Goal: Task Accomplishment & Management: Manage account settings

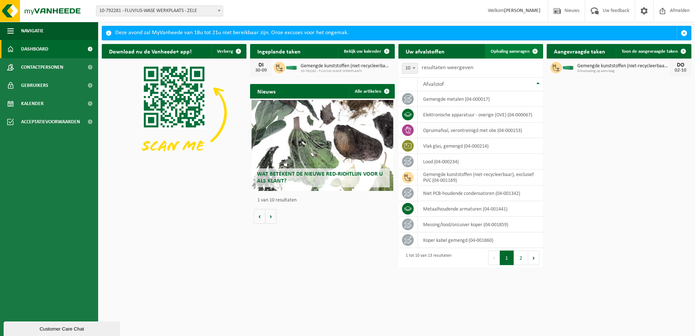
click at [513, 50] on span "Ophaling aanvragen" at bounding box center [510, 51] width 39 height 5
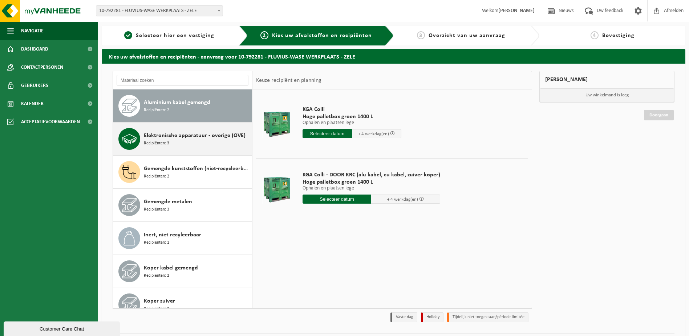
click at [174, 139] on span "Elektronische apparatuur - overige (OVE)" at bounding box center [195, 135] width 102 height 9
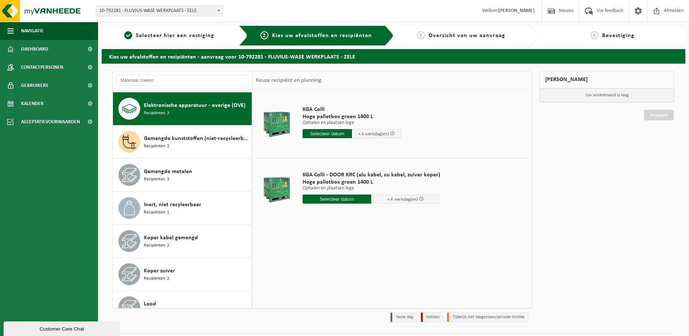
scroll to position [33, 0]
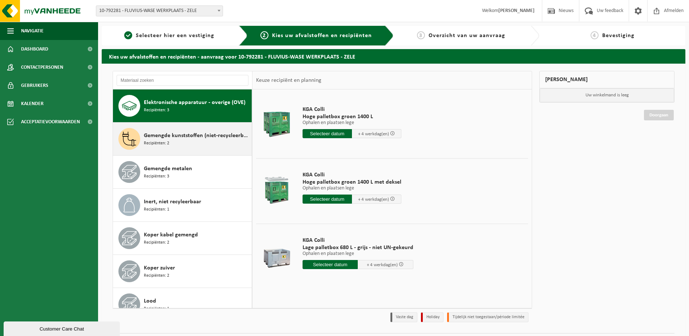
click at [174, 138] on span "Gemengde kunststoffen (niet-recycleerbaar), exclusief PVC" at bounding box center [197, 135] width 106 height 9
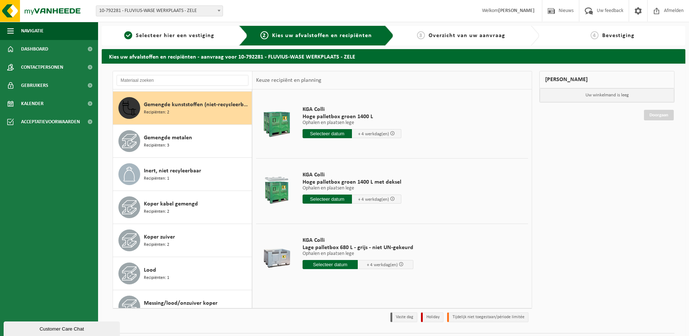
scroll to position [66, 0]
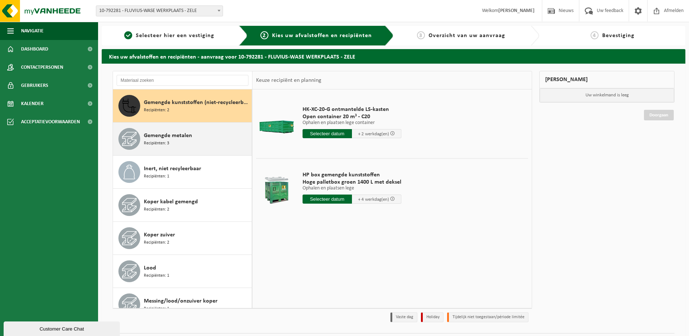
click at [174, 137] on span "Gemengde metalen" at bounding box center [168, 135] width 48 height 9
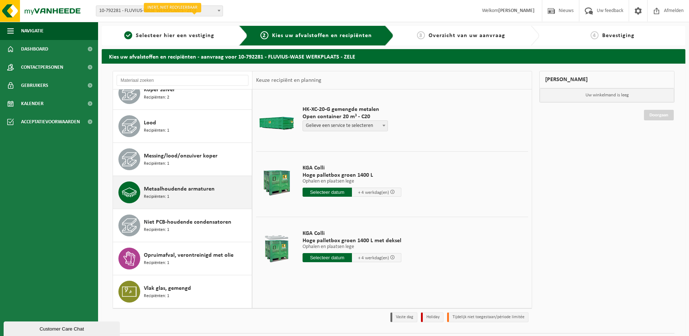
scroll to position [19, 0]
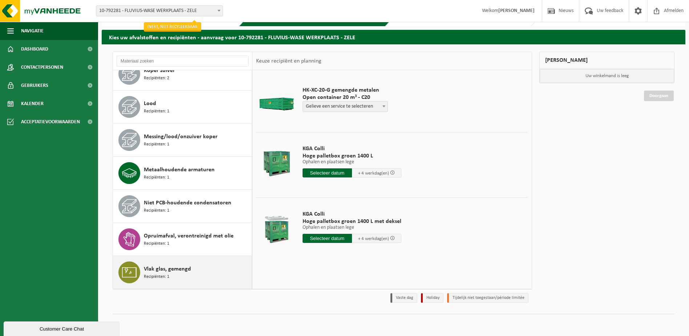
click at [163, 269] on span "Vlak glas, gemengd" at bounding box center [167, 269] width 47 height 9
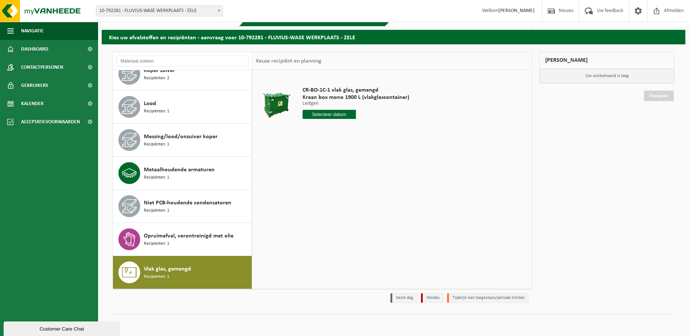
click at [330, 113] on input "text" at bounding box center [329, 114] width 53 height 9
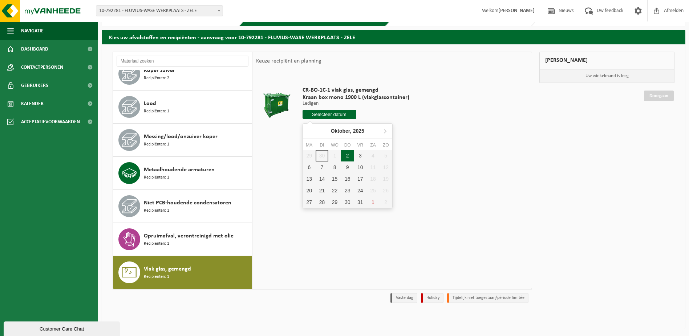
click at [345, 153] on div "2" at bounding box center [347, 156] width 13 height 12
type input "Van 2025-10-02"
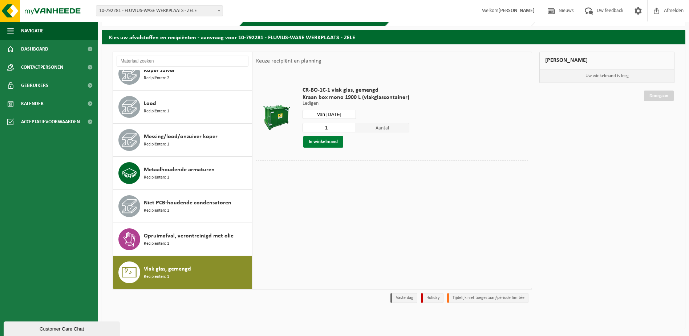
click at [323, 139] on button "In winkelmand" at bounding box center [323, 142] width 40 height 12
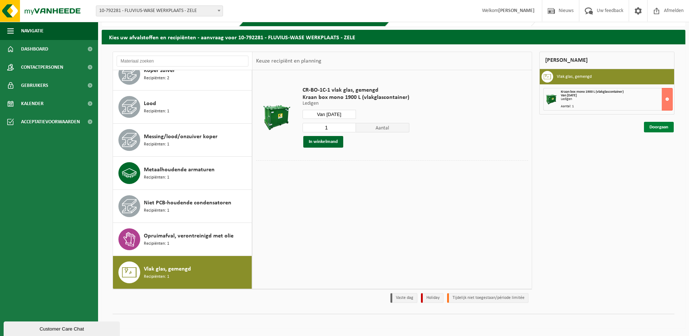
click at [658, 128] on link "Doorgaan" at bounding box center [659, 127] width 30 height 11
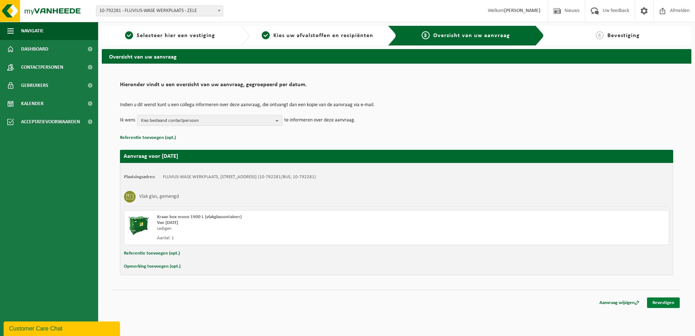
click at [663, 301] on link "Bevestigen" at bounding box center [663, 302] width 33 height 11
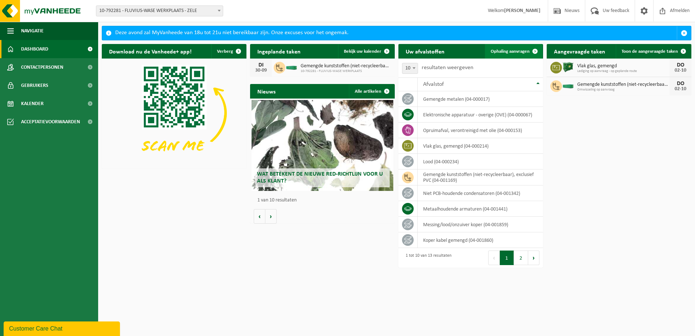
click at [515, 51] on span "Ophaling aanvragen" at bounding box center [510, 51] width 39 height 5
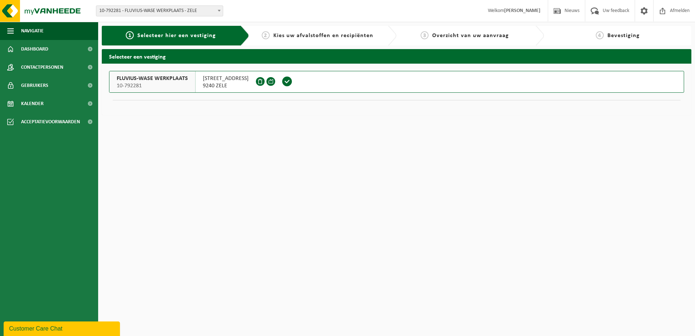
click at [168, 80] on span "FLUVIUS-WASE WERKPLAATS" at bounding box center [152, 78] width 71 height 7
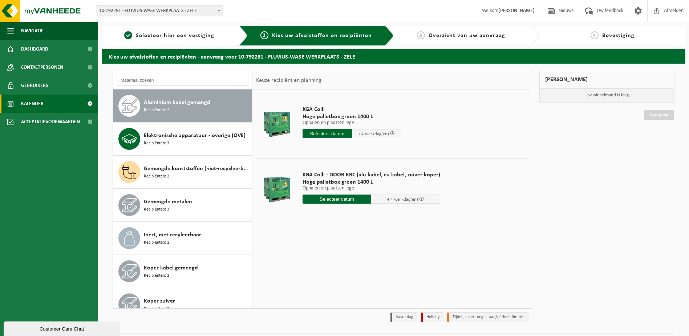
click at [43, 100] on span "Kalender" at bounding box center [32, 103] width 23 height 18
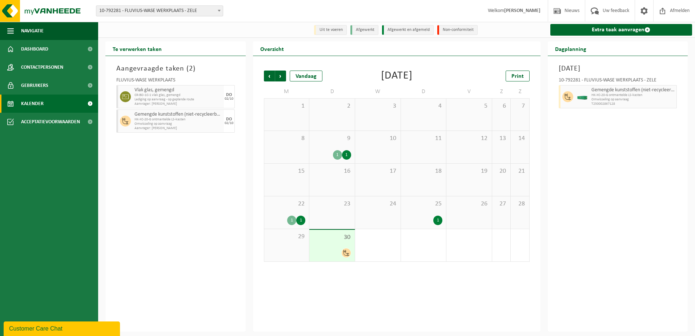
click at [351, 252] on div "30" at bounding box center [331, 246] width 45 height 32
click at [592, 97] on span "HK-XC-20-G ontmantelde LS-kasten" at bounding box center [633, 95] width 84 height 4
click at [572, 97] on span at bounding box center [567, 96] width 11 height 11
click at [585, 95] on img at bounding box center [582, 96] width 11 height 5
click at [343, 242] on div "30" at bounding box center [331, 246] width 45 height 32
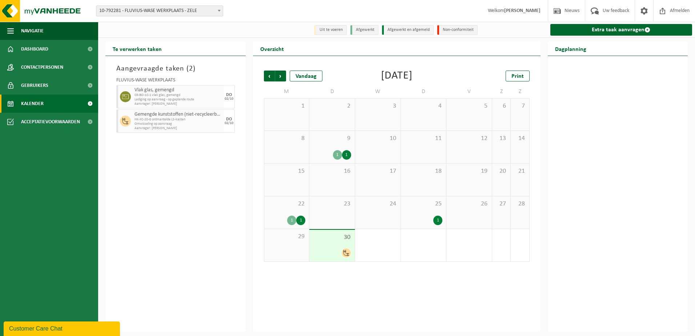
click at [349, 251] on icon at bounding box center [346, 253] width 6 height 6
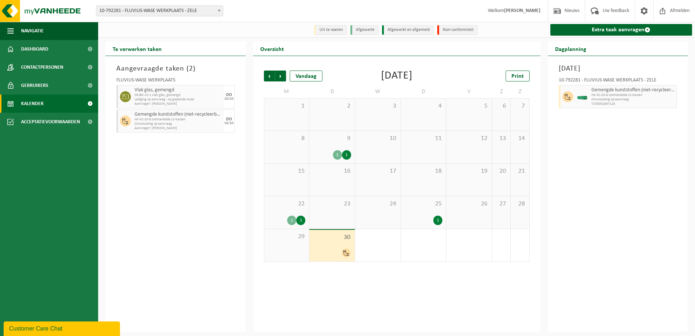
click at [348, 251] on icon at bounding box center [346, 253] width 6 height 6
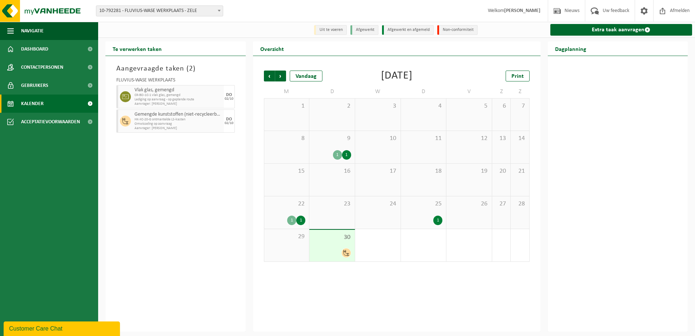
click at [130, 94] on div at bounding box center [124, 96] width 16 height 23
click at [126, 97] on icon at bounding box center [125, 96] width 7 height 5
drag, startPoint x: 126, startPoint y: 97, endPoint x: 164, endPoint y: 97, distance: 37.8
click at [164, 97] on span "CR-BO-1C-1 vlak glas, gemengd" at bounding box center [178, 95] width 88 height 4
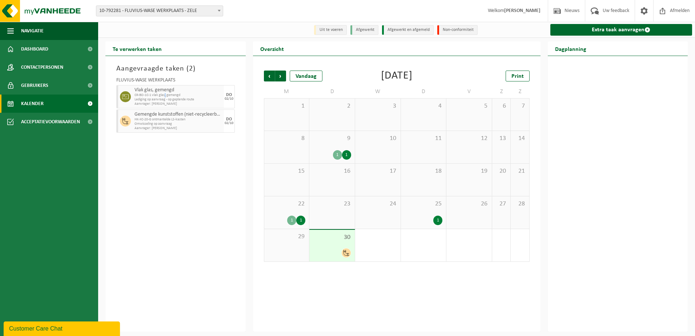
click at [167, 97] on span "CR-BO-1C-1 vlak glas, gemengd" at bounding box center [178, 95] width 88 height 4
drag, startPoint x: 167, startPoint y: 97, endPoint x: 231, endPoint y: 97, distance: 64.0
click at [231, 97] on div "02/10" at bounding box center [229, 99] width 9 height 4
click at [152, 94] on span "CR-BO-1C-1 vlak glas, gemengd" at bounding box center [178, 95] width 88 height 4
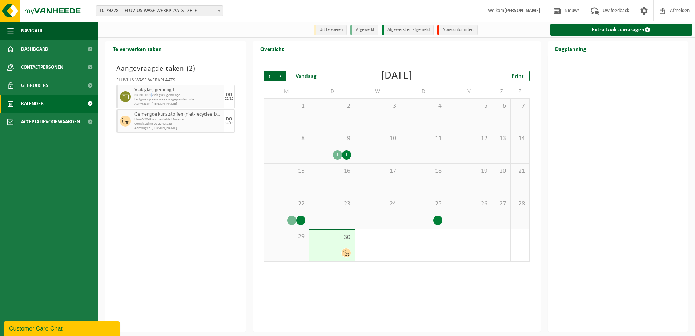
click at [152, 94] on span "CR-BO-1C-1 vlak glas, gemengd" at bounding box center [178, 95] width 88 height 4
click at [346, 255] on icon at bounding box center [346, 253] width 6 height 6
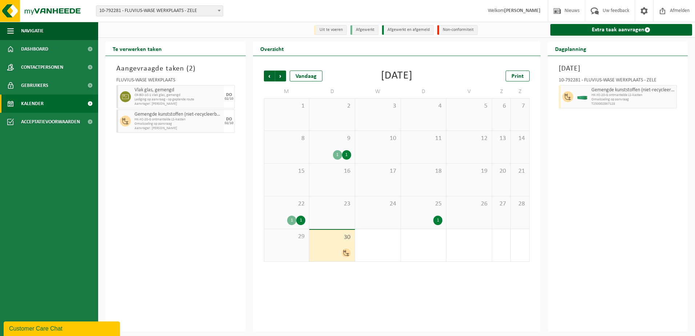
click at [148, 99] on span "Lediging op aanvraag - op geplande route" at bounding box center [178, 99] width 88 height 4
drag, startPoint x: 203, startPoint y: 97, endPoint x: 178, endPoint y: 92, distance: 25.6
click at [179, 92] on span "Vlak glas, gemengd" at bounding box center [178, 90] width 88 height 6
click at [134, 91] on div "Vlak glas, gemengd CR-BO-1C-1 vlak glas, gemengd Lediging op aanvraag - op gepl…" at bounding box center [178, 96] width 91 height 23
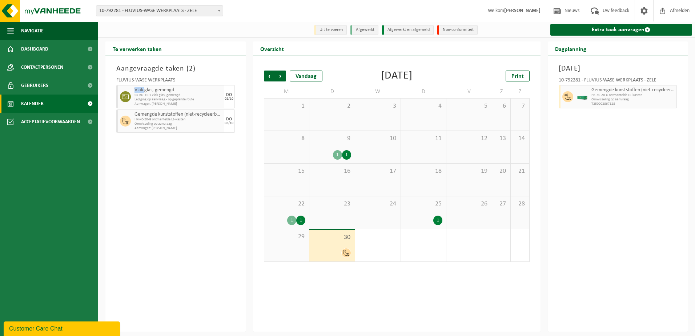
click at [134, 91] on div "Vlak glas, gemengd CR-BO-1C-1 vlak glas, gemengd Lediging op aanvraag - op gepl…" at bounding box center [178, 96] width 91 height 23
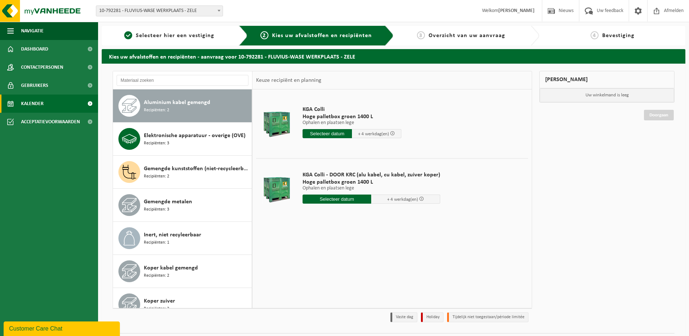
click at [31, 100] on span "Kalender" at bounding box center [32, 103] width 23 height 18
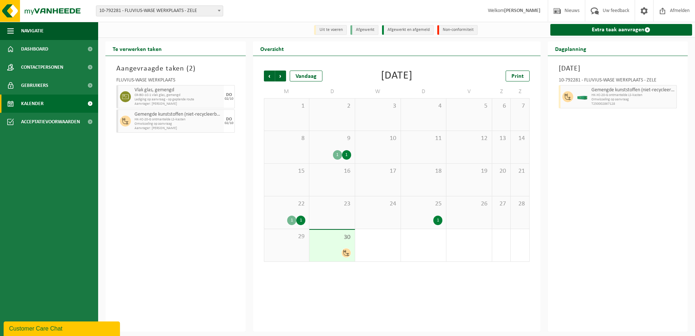
click at [150, 94] on span "CR-BO-1C-1 vlak glas, gemengd" at bounding box center [178, 95] width 88 height 4
drag, startPoint x: 150, startPoint y: 94, endPoint x: 187, endPoint y: 101, distance: 37.2
click at [187, 101] on span "Lediging op aanvraag - op geplande route" at bounding box center [178, 99] width 88 height 4
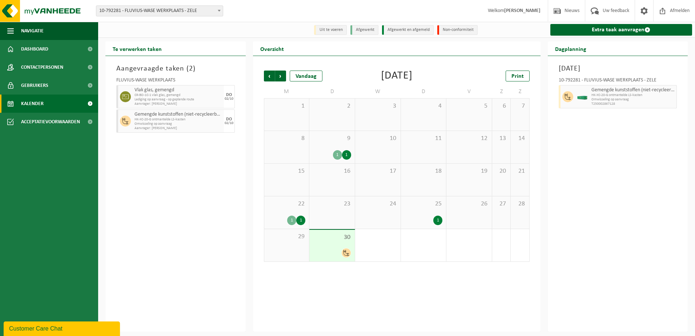
drag, startPoint x: 223, startPoint y: 99, endPoint x: 230, endPoint y: 94, distance: 8.4
drag, startPoint x: 230, startPoint y: 94, endPoint x: 237, endPoint y: 81, distance: 14.6
click at [236, 82] on div "FLUVIUS-WASE WERKPLAATS Vlak glas, gemengd CR-BO-1C-1 vlak glas, gemengd Ledigi…" at bounding box center [176, 104] width 126 height 60
drag, startPoint x: 180, startPoint y: 66, endPoint x: 172, endPoint y: 166, distance: 101.0
click at [172, 166] on div "Aangevraagde taken ( 2 ) FLUVIUS-WASE WERKPLAATS Vlak glas, gemengd CR-BO-1C-1 …" at bounding box center [175, 193] width 140 height 275
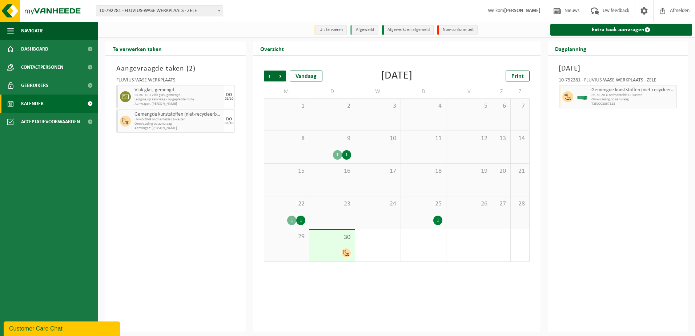
click at [339, 28] on li "Uit te voeren" at bounding box center [330, 30] width 33 height 10
click at [326, 32] on li "Uit te voeren" at bounding box center [330, 30] width 33 height 10
copy ul "Uit te voeren"
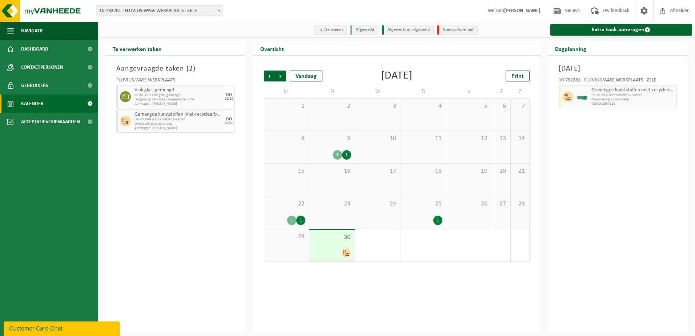
click at [396, 28] on li "Afgewerkt en afgemeld" at bounding box center [408, 30] width 52 height 10
click at [653, 100] on span "Omwisseling op aanvraag" at bounding box center [633, 99] width 84 height 4
drag, startPoint x: 643, startPoint y: 100, endPoint x: 619, endPoint y: 92, distance: 25.1
click at [619, 92] on span "Gemengde kunststoffen (niet-recycleerbaar), exclusief PVC" at bounding box center [633, 90] width 84 height 6
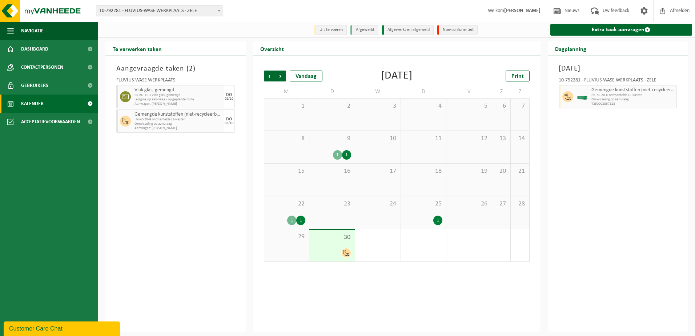
drag, startPoint x: 619, startPoint y: 92, endPoint x: 606, endPoint y: 96, distance: 14.0
click at [606, 96] on span "HK-XC-20-G ontmantelde LS-kasten" at bounding box center [633, 95] width 84 height 4
click at [456, 31] on li "Non-conformiteit" at bounding box center [457, 30] width 40 height 10
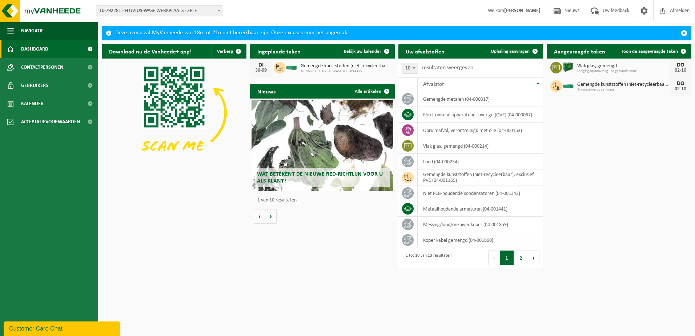
click at [599, 68] on span "Vlak glas, gemengd" at bounding box center [623, 66] width 92 height 6
click at [586, 67] on span "Vlak glas, gemengd" at bounding box center [623, 66] width 92 height 6
click at [652, 51] on span "Toon de aangevraagde taken" at bounding box center [649, 51] width 56 height 5
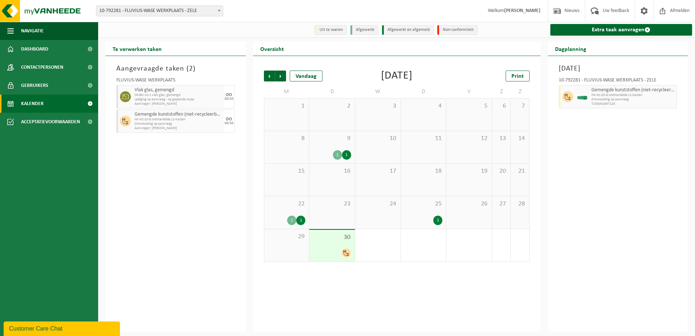
click at [228, 101] on div "DO 02/10" at bounding box center [229, 96] width 11 height 23
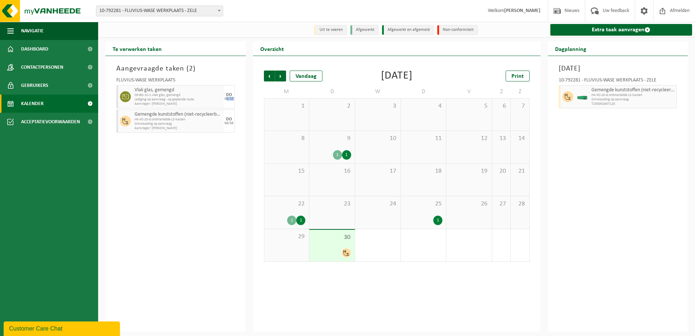
click at [227, 101] on div "02/10" at bounding box center [229, 99] width 9 height 4
click at [280, 77] on span "Volgende" at bounding box center [280, 75] width 11 height 11
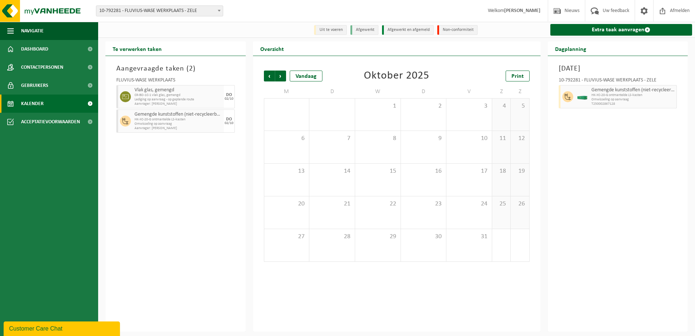
click at [280, 77] on span "Volgende" at bounding box center [280, 75] width 11 height 11
click at [270, 76] on span "Vorige" at bounding box center [269, 75] width 11 height 11
click at [186, 97] on span "CR-BO-1C-1 vlak glas, gemengd" at bounding box center [178, 95] width 88 height 4
click at [168, 99] on span "Lediging op aanvraag - op geplande route" at bounding box center [178, 99] width 88 height 4
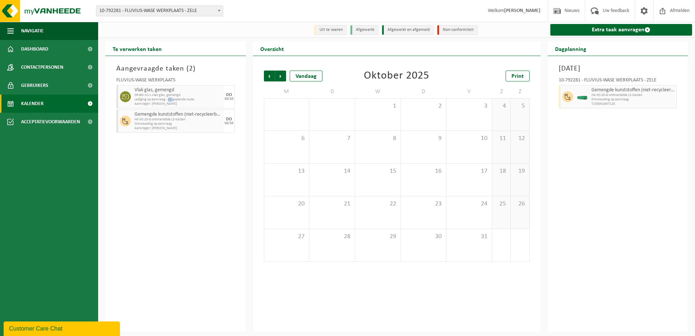
click at [168, 99] on span "Lediging op aanvraag - op geplande route" at bounding box center [178, 99] width 88 height 4
click at [166, 98] on span "Lediging op aanvraag - op geplande route" at bounding box center [178, 99] width 88 height 4
